Goal: Task Accomplishment & Management: Use online tool/utility

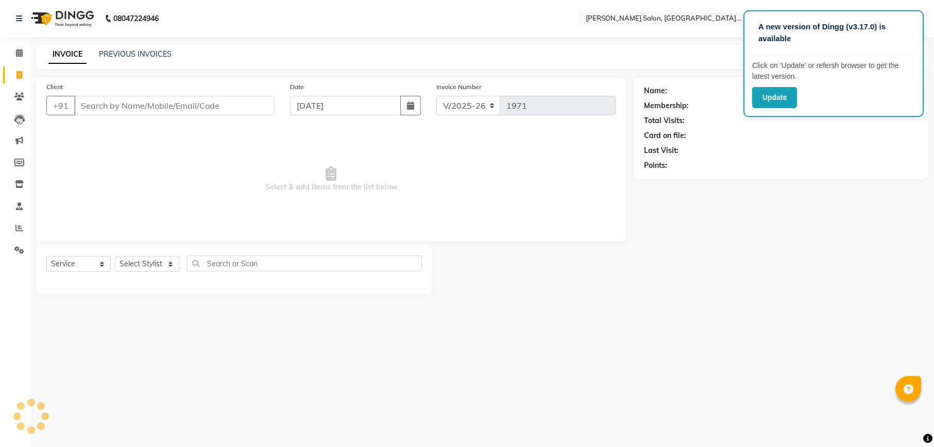
select select "6961"
select select "service"
click at [767, 99] on button "Update" at bounding box center [774, 97] width 45 height 21
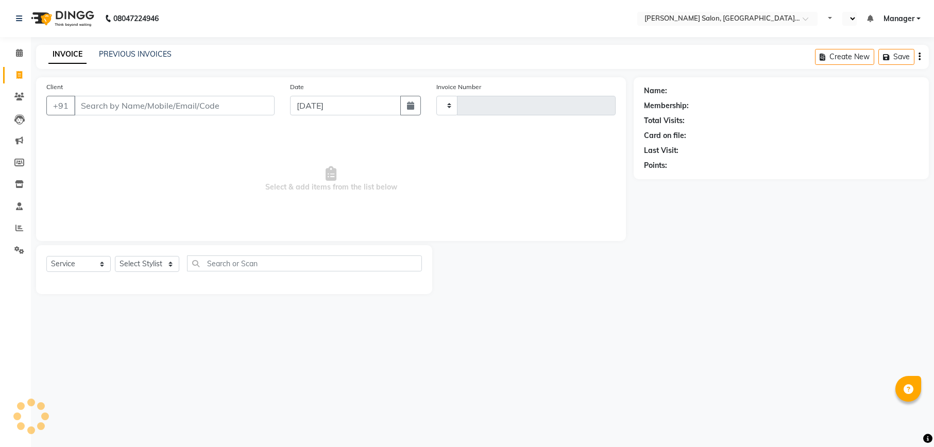
select select "service"
select select "en"
select select "6961"
type input "1971"
